Goal: Task Accomplishment & Management: Manage account settings

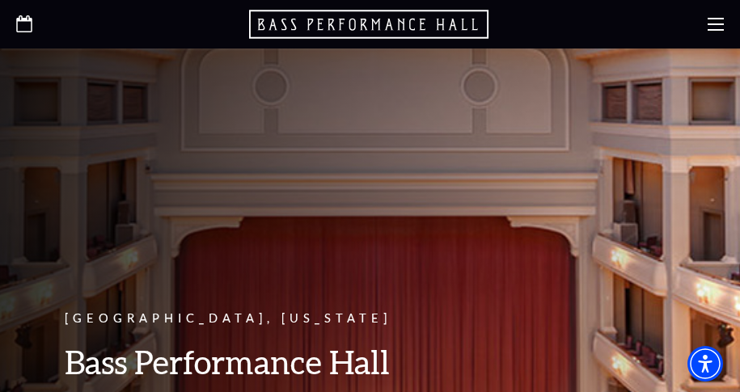
click at [709, 30] on use at bounding box center [715, 24] width 16 height 13
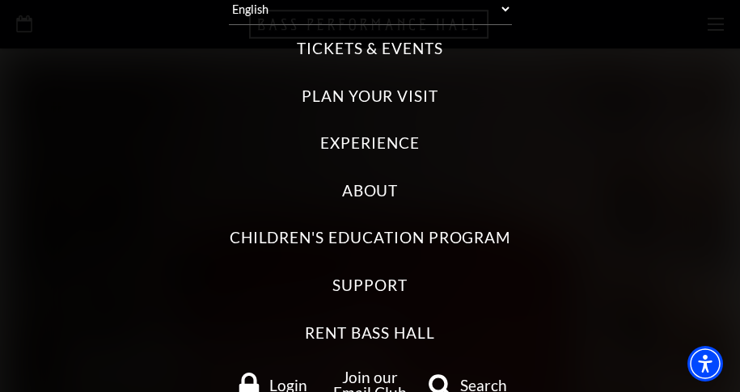
scroll to position [94, 0]
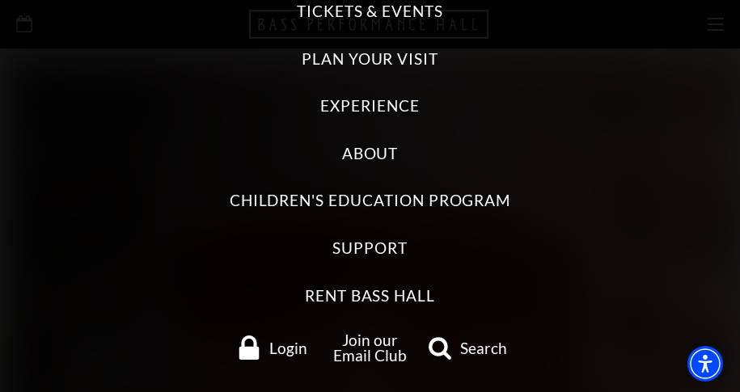
click at [277, 352] on span "Login" at bounding box center [288, 347] width 38 height 15
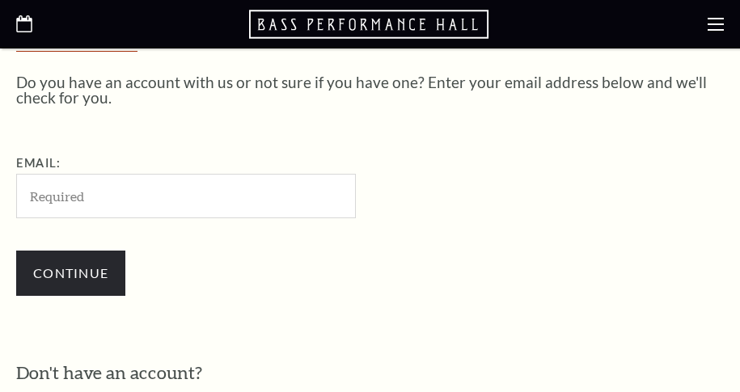
scroll to position [407, 0]
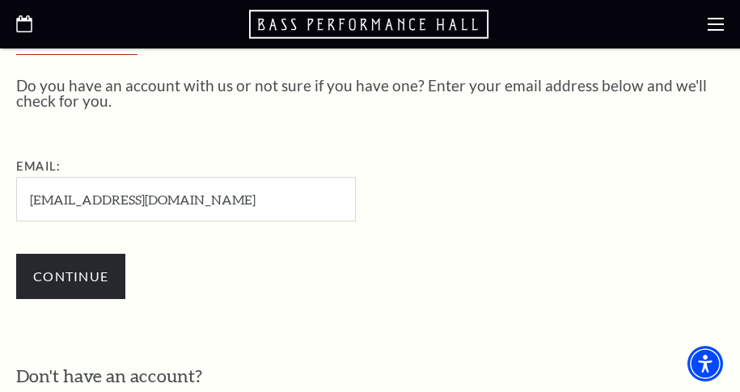
type input "[EMAIL_ADDRESS][DOMAIN_NAME]"
click at [16, 254] on input "Continue" at bounding box center [70, 276] width 109 height 45
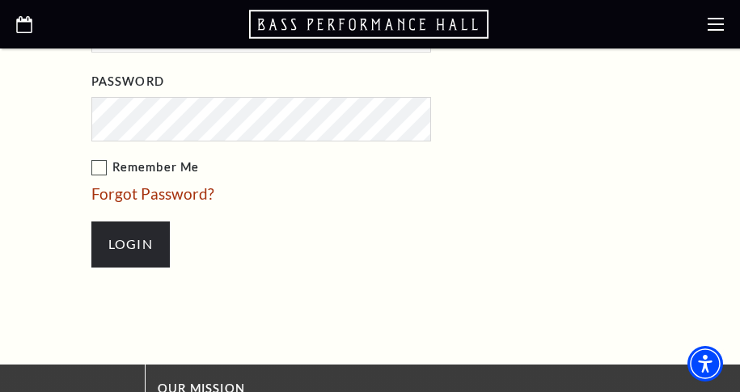
scroll to position [734, 0]
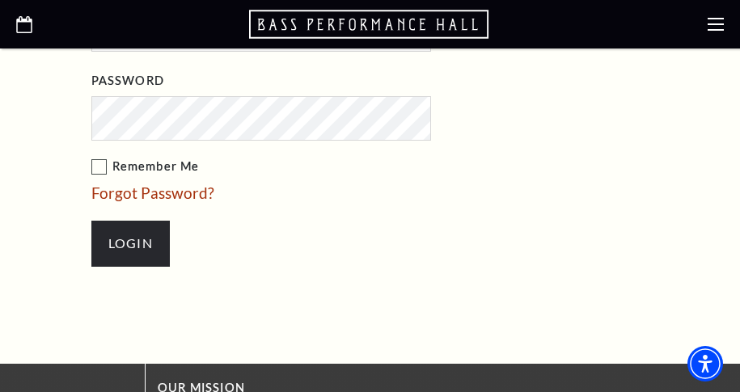
click at [91, 221] on input "Login" at bounding box center [130, 243] width 78 height 45
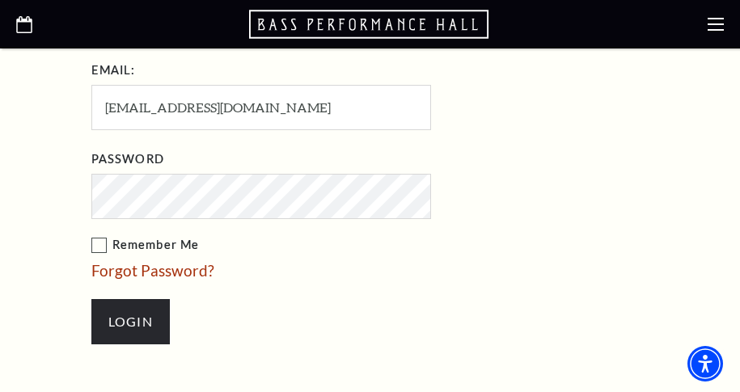
click at [91, 299] on input "Login" at bounding box center [130, 321] width 78 height 45
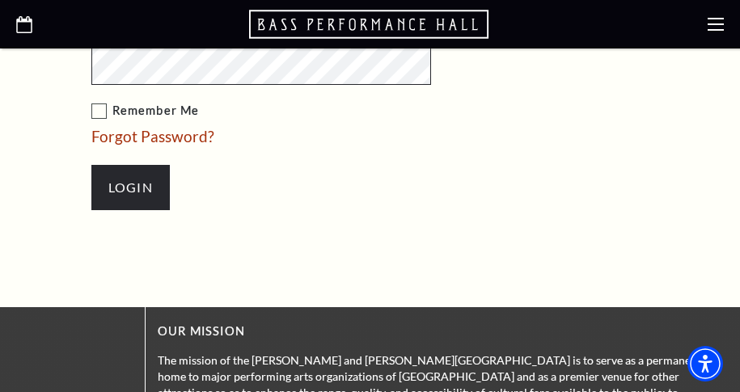
scroll to position [780, 0]
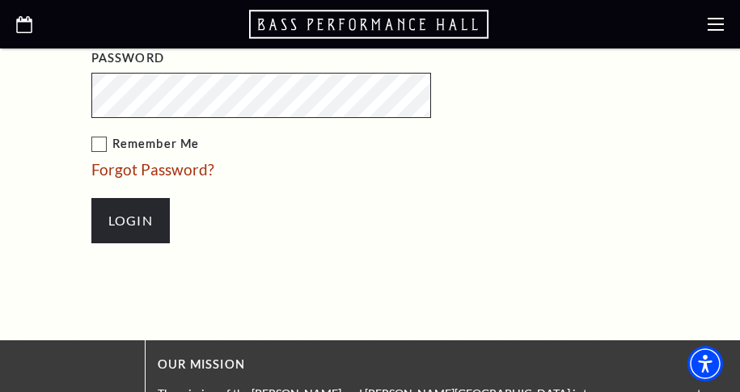
click at [91, 198] on input "Login" at bounding box center [130, 220] width 78 height 45
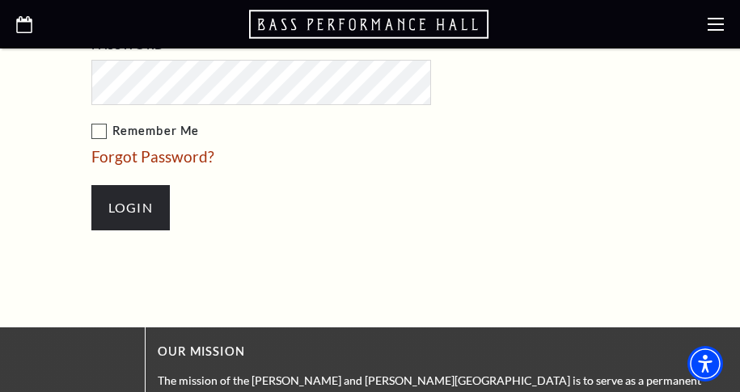
scroll to position [760, 0]
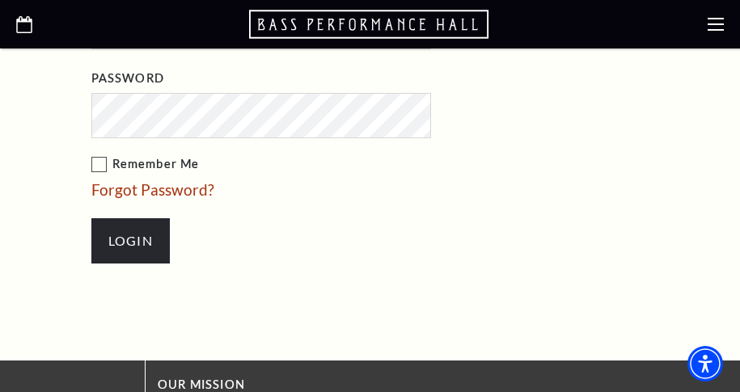
click at [91, 218] on input "Login" at bounding box center [130, 240] width 78 height 45
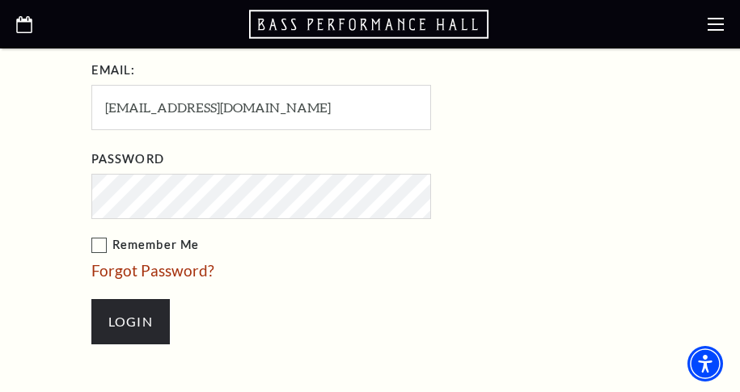
click at [91, 299] on input "Login" at bounding box center [130, 321] width 78 height 45
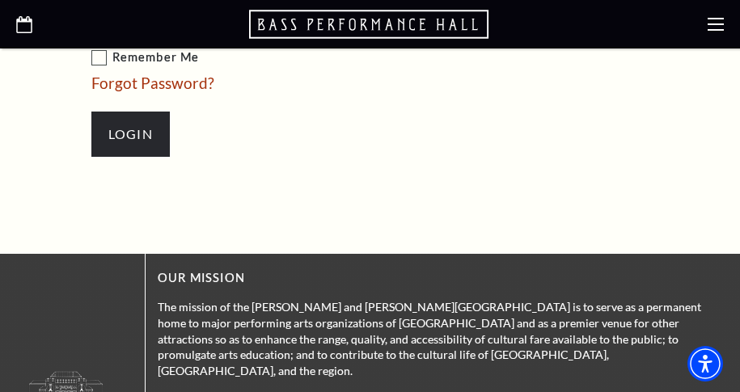
scroll to position [760, 0]
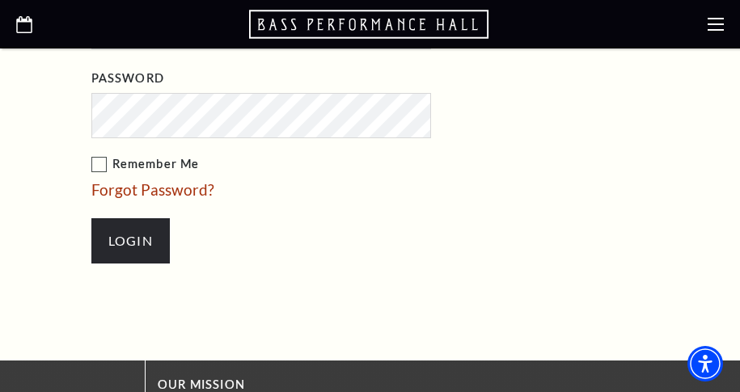
click at [91, 218] on input "Login" at bounding box center [130, 240] width 78 height 45
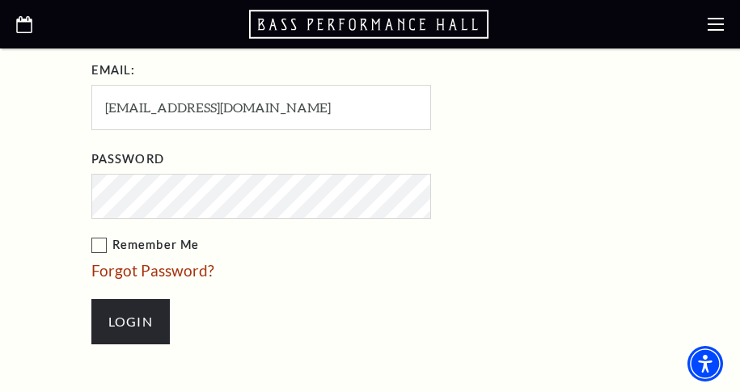
click at [91, 299] on input "Login" at bounding box center [130, 321] width 78 height 45
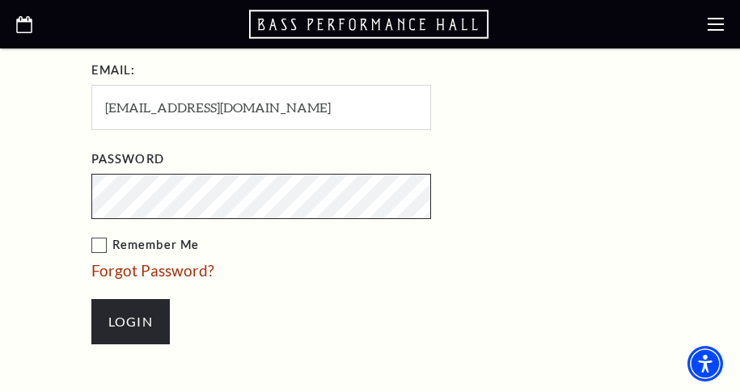
scroll to position [760, 0]
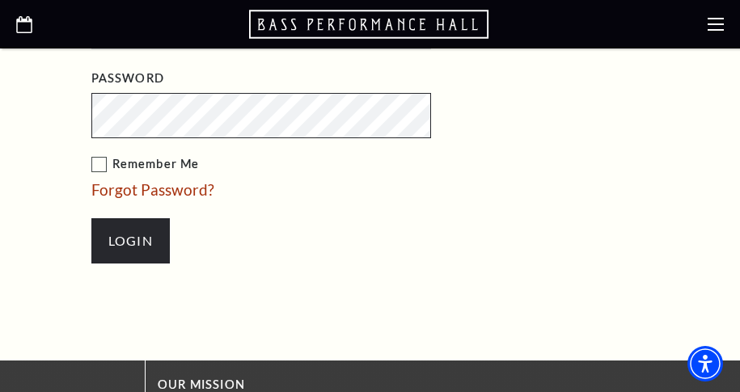
click at [91, 218] on input "Login" at bounding box center [130, 240] width 78 height 45
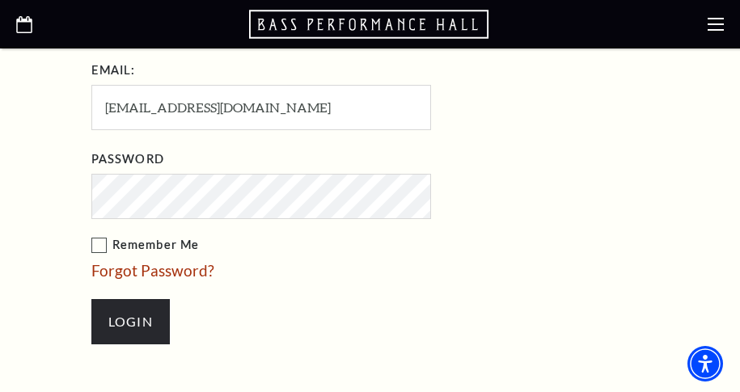
click at [91, 299] on input "Login" at bounding box center [130, 321] width 78 height 45
click at [146, 271] on link "Forgot Password?" at bounding box center [152, 270] width 123 height 19
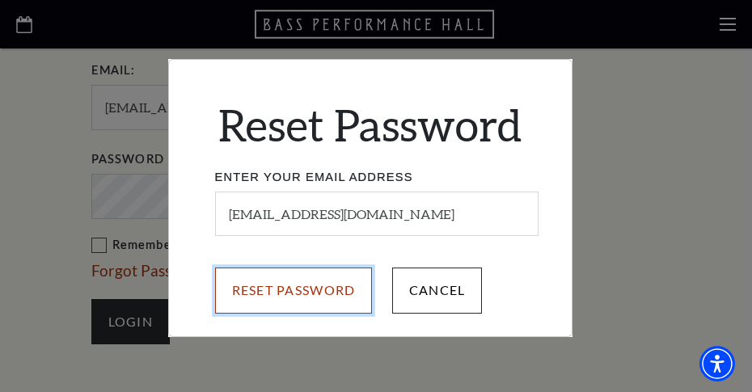
click at [300, 304] on input "Reset Password" at bounding box center [294, 290] width 158 height 45
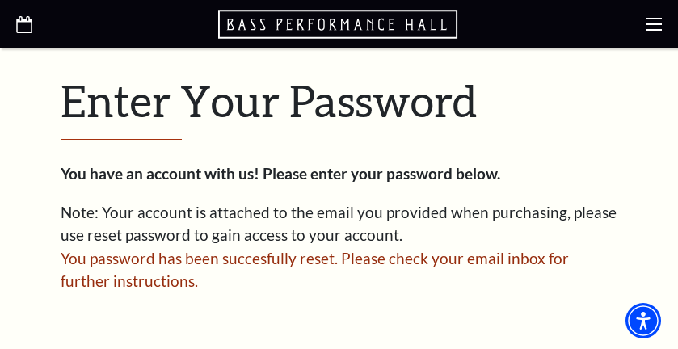
scroll to position [783, 0]
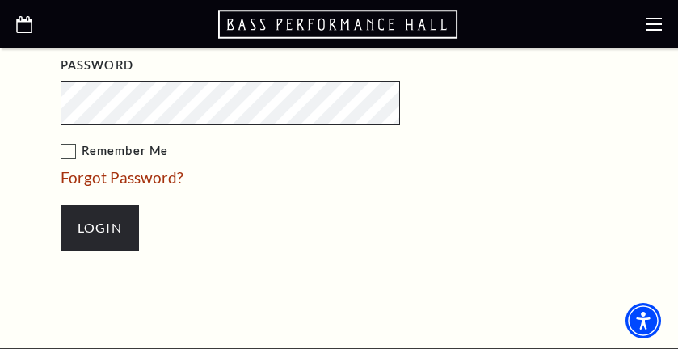
click at [61, 205] on input "Login" at bounding box center [100, 227] width 78 height 45
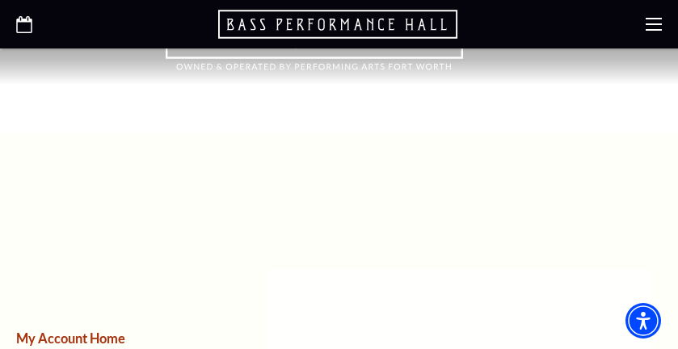
click at [657, 29] on use at bounding box center [654, 24] width 16 height 13
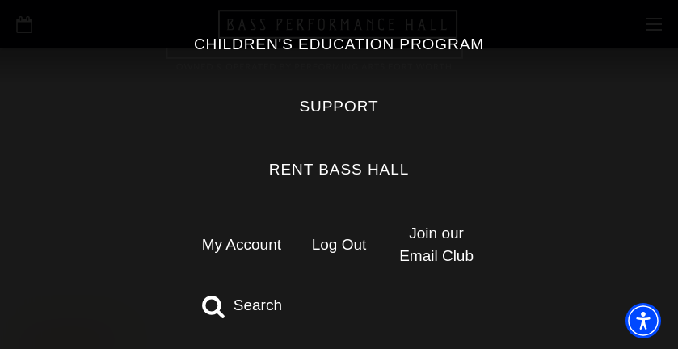
scroll to position [331, 0]
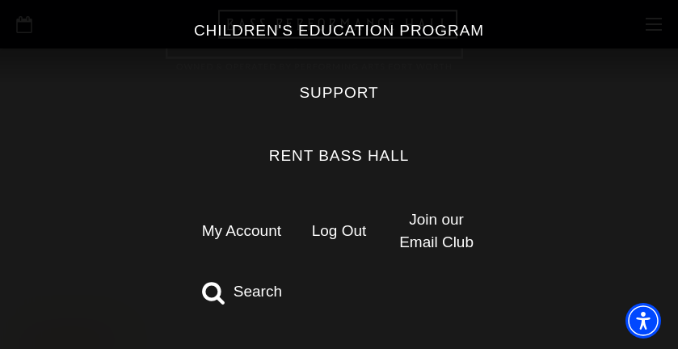
click at [254, 236] on link "My Account" at bounding box center [241, 230] width 79 height 17
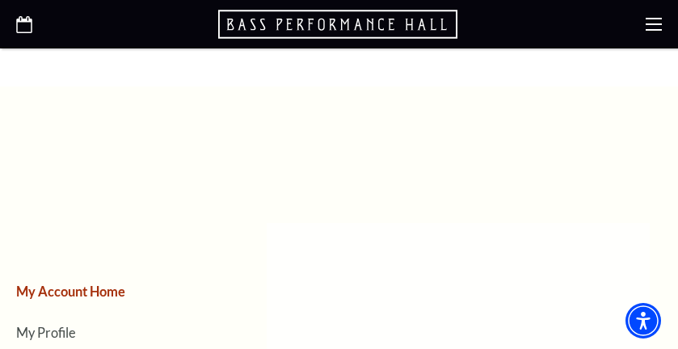
scroll to position [81, 0]
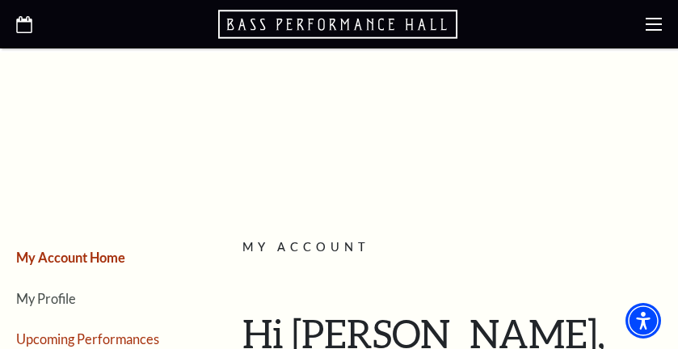
click at [56, 344] on link "Upcoming Performances" at bounding box center [87, 338] width 143 height 15
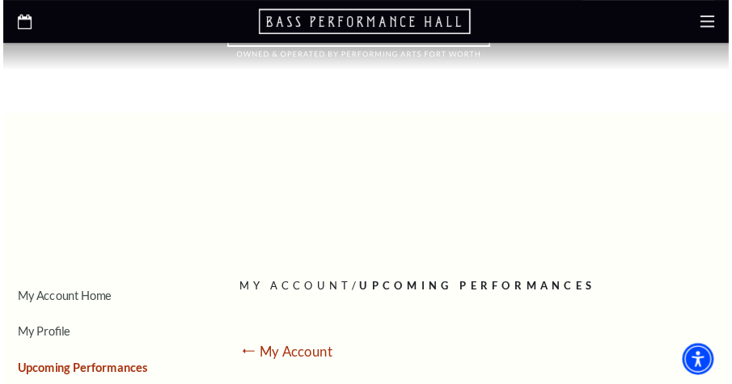
scroll to position [0, 0]
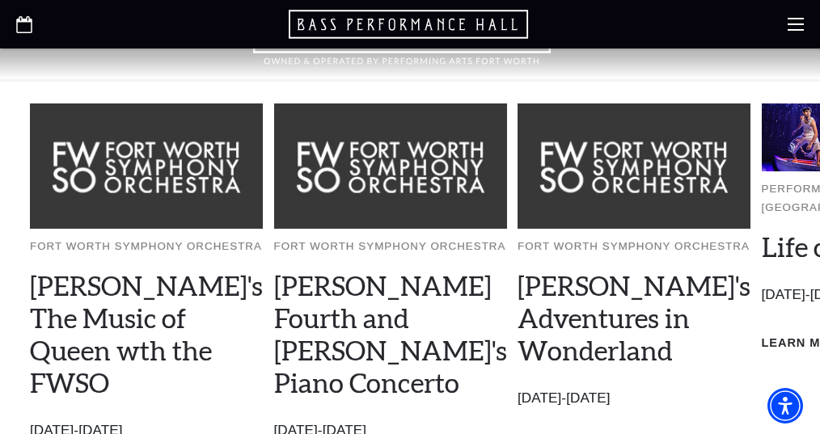
click at [678, 32] on p "Upcoming Events" at bounding box center [721, 24] width 101 height 18
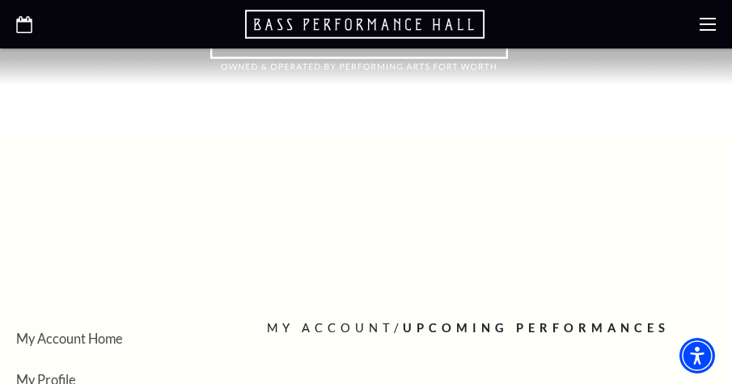
click at [678, 27] on icon at bounding box center [707, 24] width 16 height 16
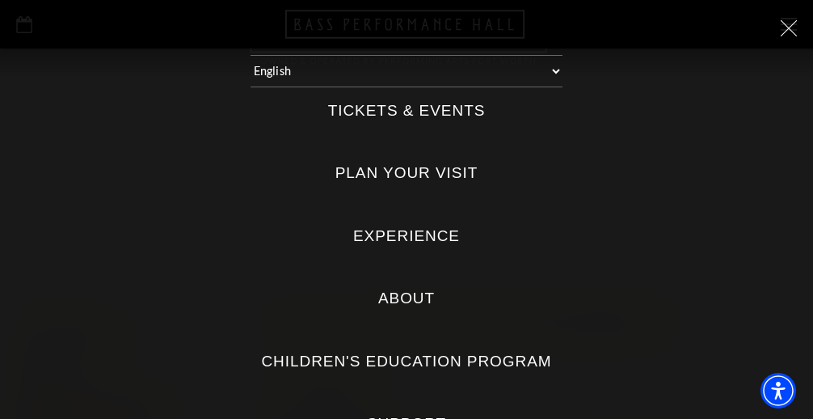
click at [678, 33] on div at bounding box center [406, 27] width 781 height 23
click at [678, 27] on icon at bounding box center [789, 28] width 16 height 16
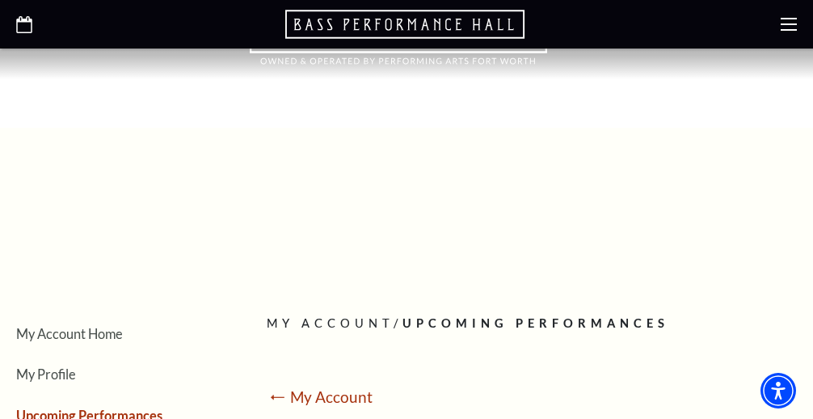
click at [19, 21] on use "Open this option" at bounding box center [24, 24] width 16 height 17
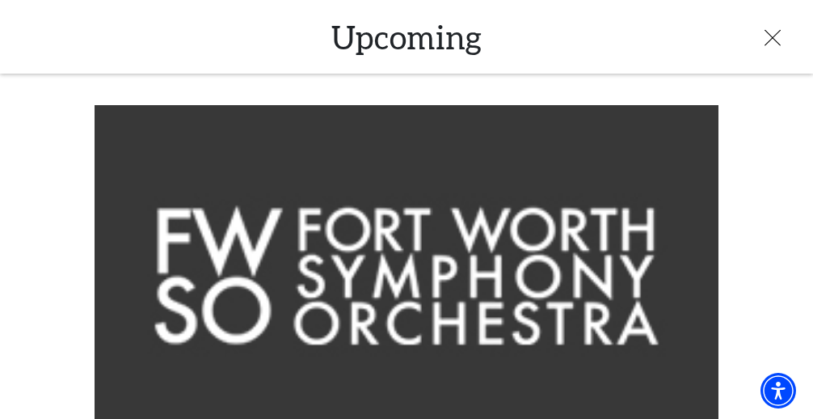
click at [678, 39] on icon at bounding box center [773, 37] width 16 height 16
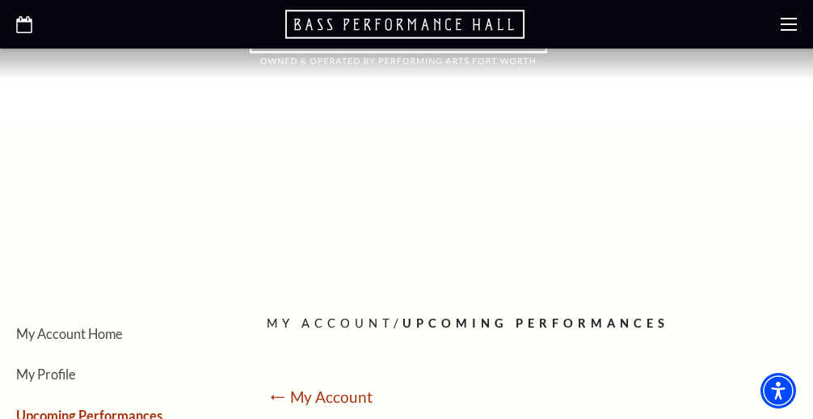
click at [16, 27] on icon "Open this option" at bounding box center [24, 24] width 16 height 17
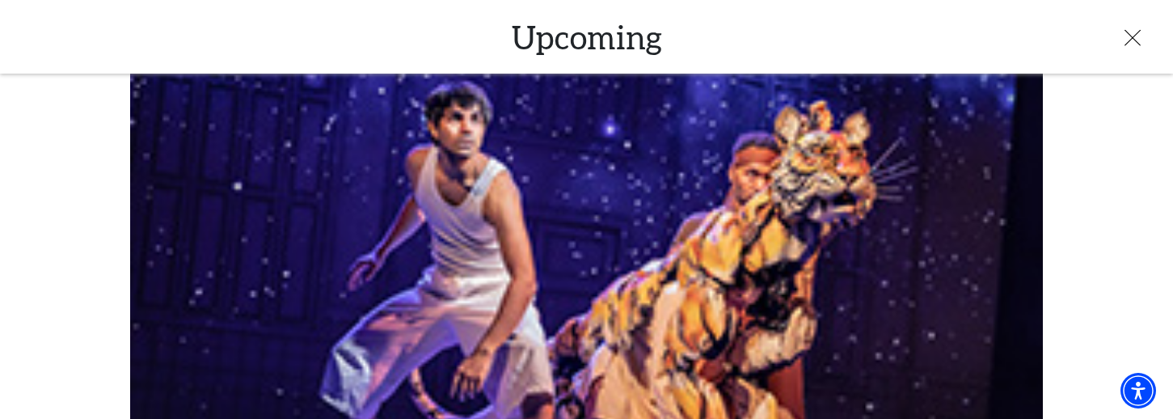
scroll to position [2456, 0]
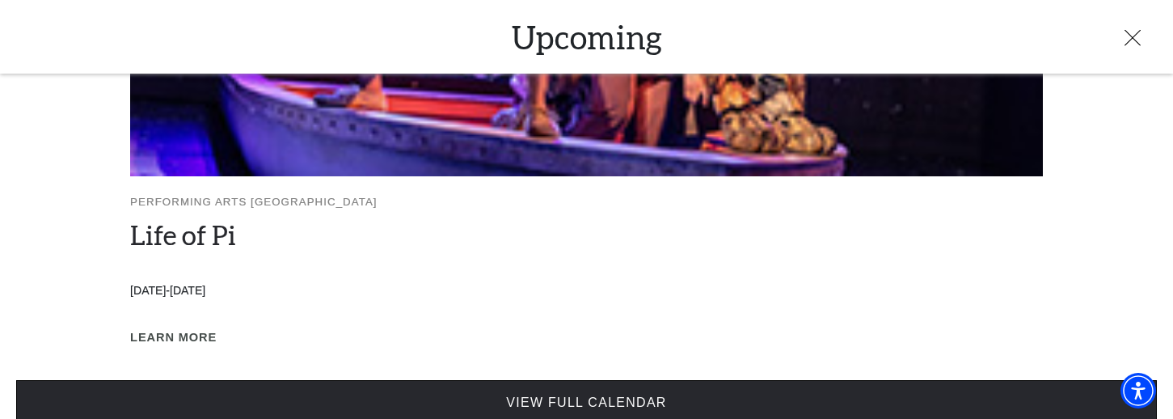
click at [576, 348] on link "View Full Calendar" at bounding box center [586, 402] width 1141 height 45
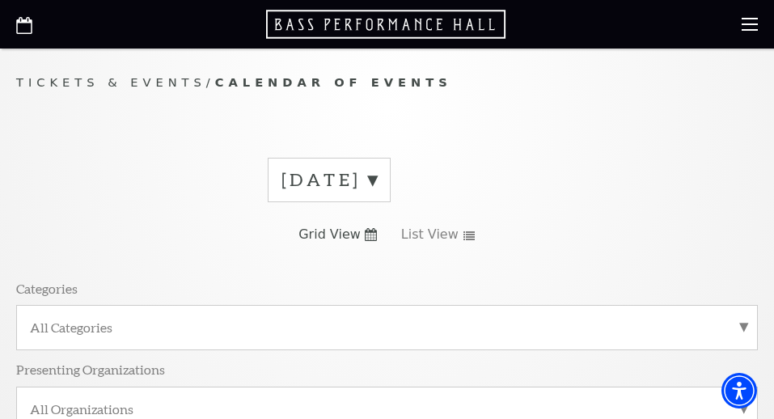
click at [377, 184] on label "[DATE]" at bounding box center [328, 179] width 95 height 25
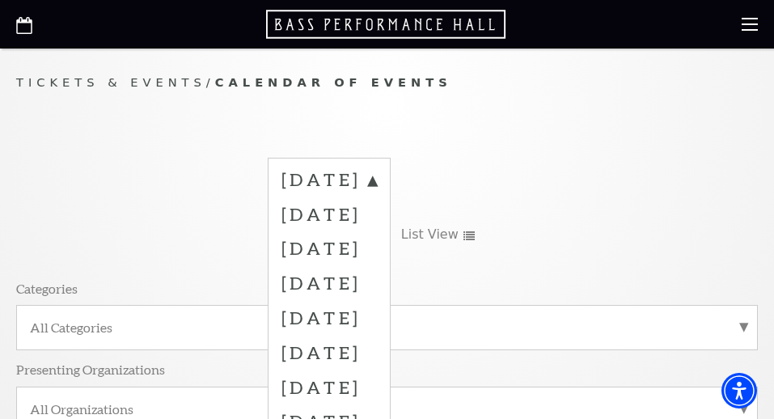
click at [377, 285] on label "[DATE]" at bounding box center [328, 282] width 95 height 35
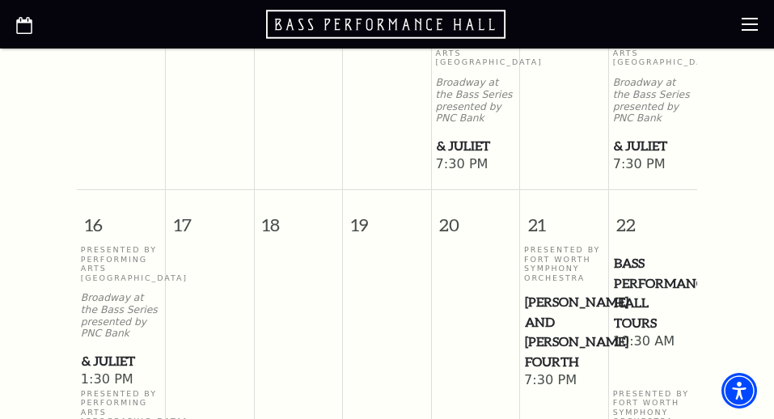
scroll to position [1698, 0]
